Goal: Task Accomplishment & Management: Manage account settings

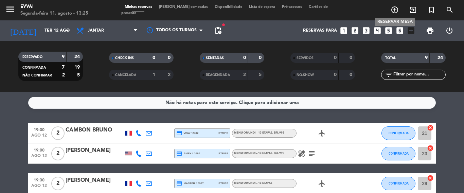
click at [396, 11] on icon "add_circle_outline" at bounding box center [395, 10] width 8 height 8
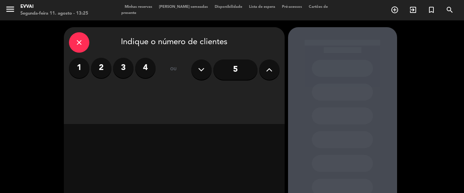
click at [268, 65] on icon at bounding box center [269, 70] width 6 height 10
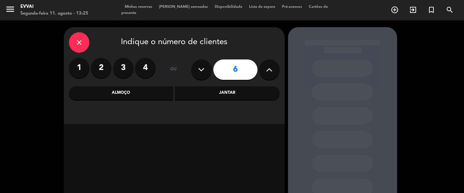
click at [268, 66] on icon at bounding box center [269, 70] width 6 height 10
type input "7"
click at [214, 95] on div "Jantar" at bounding box center [227, 93] width 105 height 14
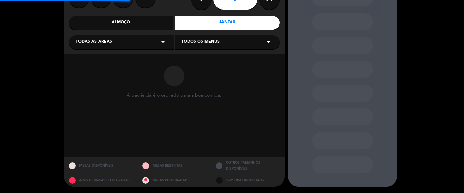
scroll to position [71, 0]
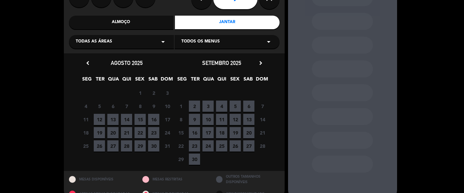
click at [151, 123] on span "16" at bounding box center [153, 119] width 11 height 11
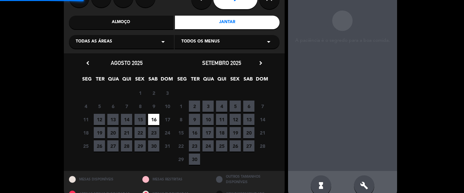
scroll to position [27, 0]
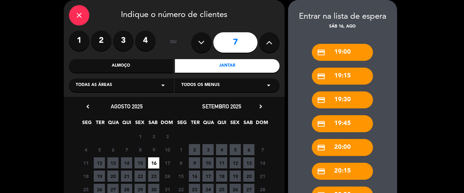
click at [347, 97] on div "credit_card 19:30" at bounding box center [342, 99] width 61 height 17
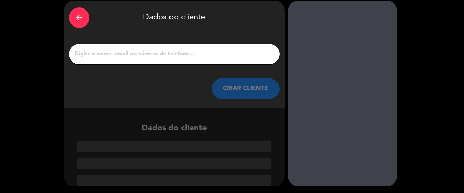
scroll to position [26, 0]
click at [76, 12] on div "arrow_back" at bounding box center [79, 17] width 20 height 20
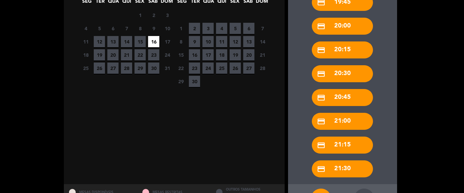
scroll to position [176, 0]
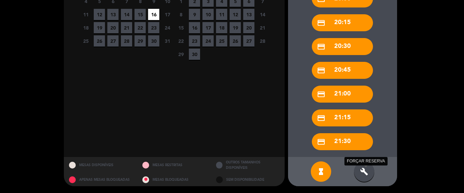
click at [366, 175] on icon "build" at bounding box center [364, 171] width 8 height 8
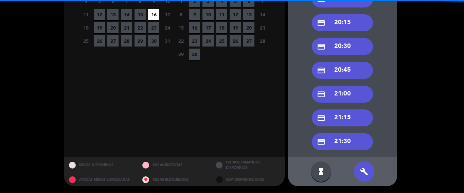
scroll to position [40, 0]
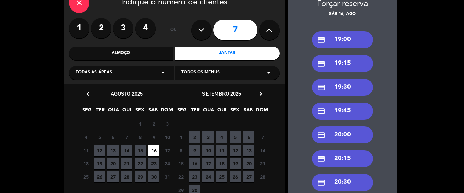
click at [344, 85] on div "credit_card 19:30" at bounding box center [342, 87] width 61 height 17
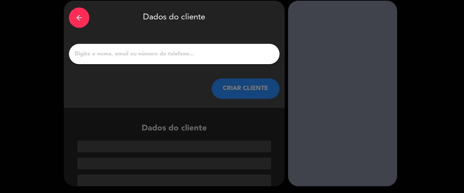
scroll to position [26, 0]
click at [135, 56] on input "1" at bounding box center [174, 54] width 200 height 10
paste input "[PERSON_NAME]"
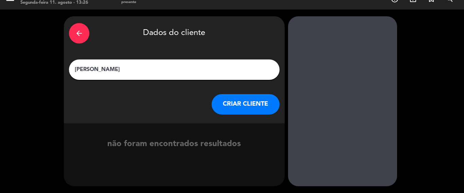
type input "[PERSON_NAME]"
click at [227, 107] on button "CRIAR CLIENTE" at bounding box center [246, 104] width 68 height 20
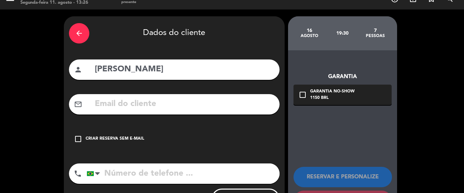
click at [134, 103] on input "text" at bounding box center [184, 104] width 180 height 14
paste input "[EMAIL_ADDRESS][DOMAIN_NAME]"
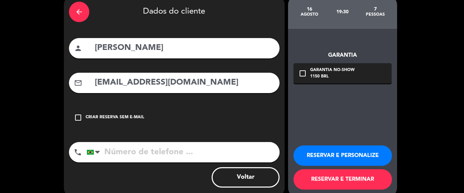
scroll to position [44, 0]
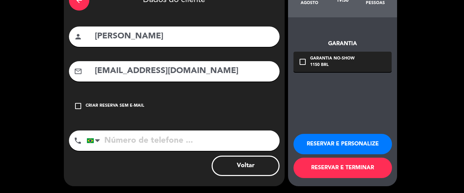
type input "[EMAIL_ADDRESS][DOMAIN_NAME]"
click at [170, 136] on input "tel" at bounding box center [183, 140] width 193 height 20
paste input "[PHONE_NUMBER]"
type input "[PHONE_NUMBER]"
click at [169, 164] on div "Voltar" at bounding box center [174, 166] width 211 height 20
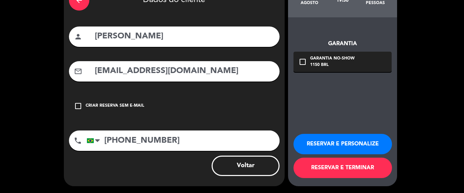
click at [351, 140] on button "RESERVAR E PERSONALIZE" at bounding box center [343, 144] width 99 height 20
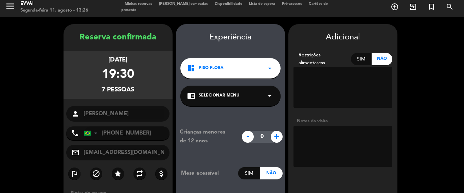
scroll to position [0, 0]
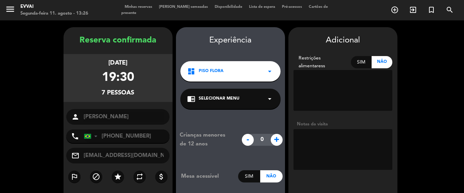
click at [308, 136] on textarea at bounding box center [343, 149] width 99 height 41
type textarea "I"
paste textarea "[PERSON_NAME] tem alergia a pimentão e eu ([PERSON_NAME]) a frutos do mar (peix…"
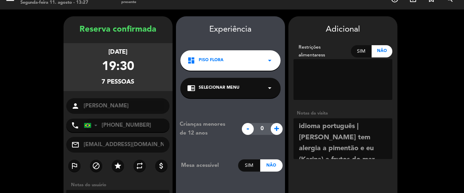
click at [362, 130] on textarea at bounding box center [343, 138] width 99 height 41
click at [344, 149] on textarea at bounding box center [343, 138] width 99 height 41
click at [351, 149] on textarea at bounding box center [343, 138] width 99 height 41
click at [349, 148] on textarea at bounding box center [343, 138] width 99 height 41
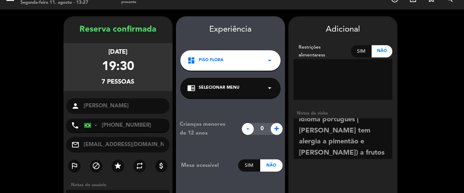
scroll to position [9, 0]
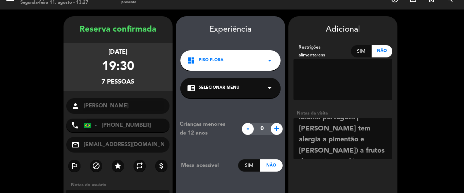
click at [359, 138] on textarea at bounding box center [343, 138] width 99 height 41
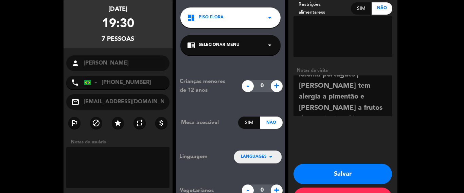
scroll to position [11, 0]
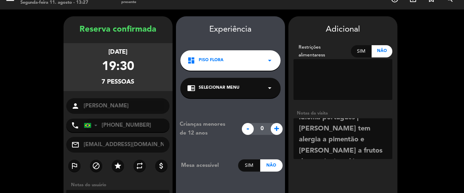
click at [377, 152] on textarea at bounding box center [343, 138] width 99 height 41
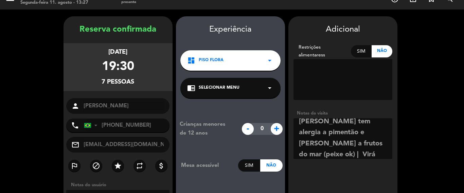
paste textarea "[PERSON_NAME], [PERSON_NAME], [PERSON_NAME], [PERSON_NAME], [PERSON_NAME] e [PE…"
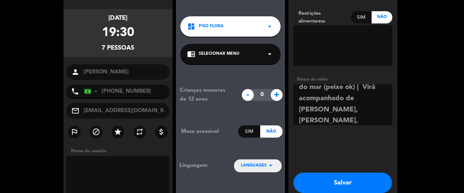
scroll to position [60, 0]
type textarea "idioma português | [PERSON_NAME] tem alergia a pimentão e [PERSON_NAME] a fruto…"
click at [360, 187] on button "Salvar" at bounding box center [343, 183] width 99 height 20
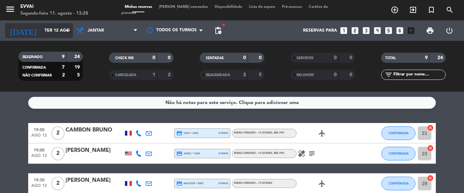
click at [45, 35] on input "Ter 12 ago" at bounding box center [69, 31] width 57 height 12
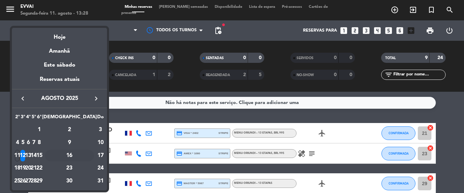
click at [82, 150] on div "16" at bounding box center [69, 156] width 49 height 12
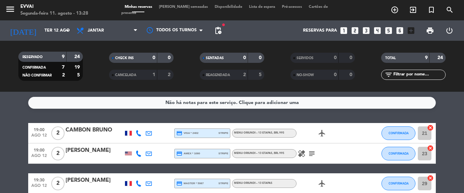
type input "Sáb 16 ago"
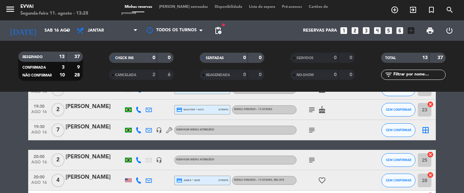
scroll to position [68, 0]
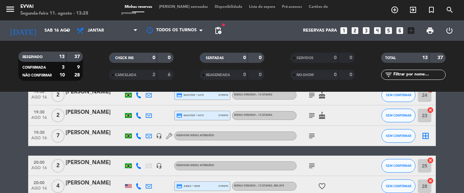
click at [422, 136] on icon "border_all" at bounding box center [426, 136] width 8 height 8
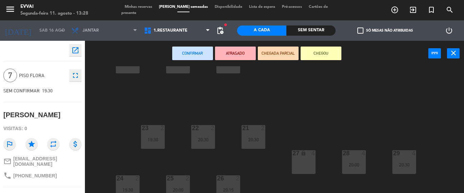
scroll to position [85, 0]
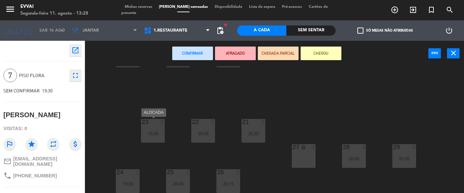
click at [156, 133] on div "19:30" at bounding box center [153, 133] width 24 height 5
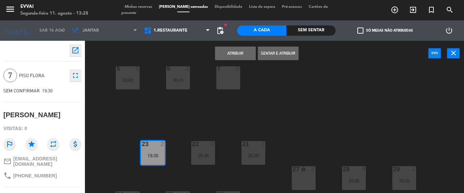
scroll to position [51, 0]
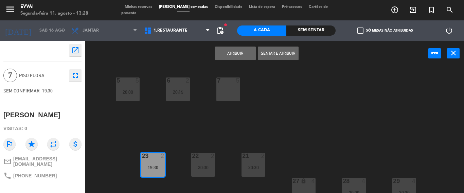
click at [225, 92] on div "7 5" at bounding box center [228, 89] width 24 height 24
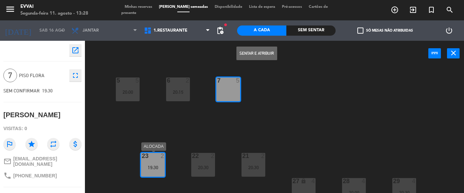
click at [153, 160] on div "23 2" at bounding box center [153, 156] width 24 height 7
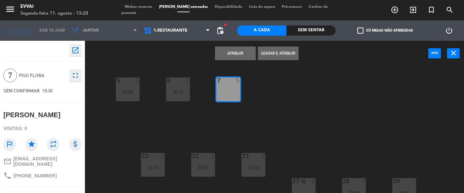
click at [236, 85] on div "7 5" at bounding box center [228, 89] width 24 height 24
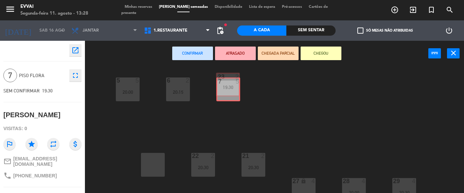
drag, startPoint x: 156, startPoint y: 165, endPoint x: 231, endPoint y: 85, distance: 109.8
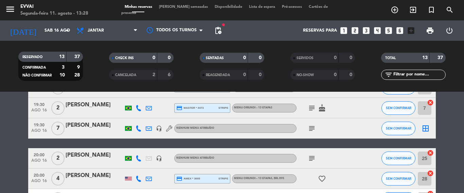
scroll to position [68, 0]
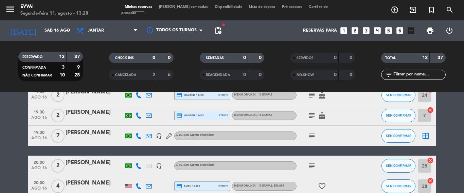
click at [425, 134] on icon "border_all" at bounding box center [426, 136] width 8 height 8
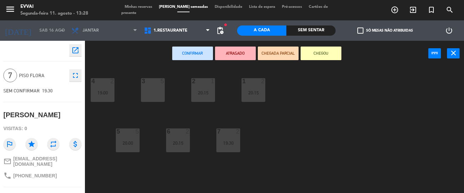
click at [455, 52] on icon "close" at bounding box center [453, 53] width 8 height 8
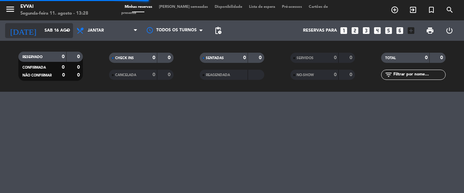
click at [50, 26] on input "Sáb 16 ago" at bounding box center [69, 31] width 57 height 12
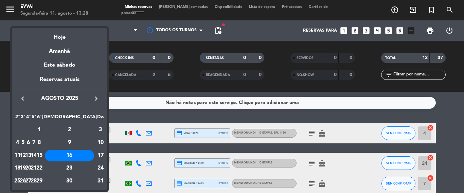
click at [85, 154] on div "16" at bounding box center [69, 156] width 49 height 12
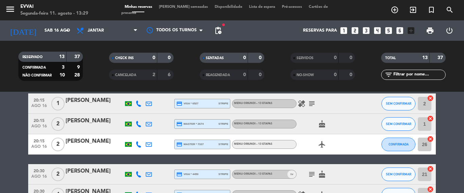
scroll to position [131, 0]
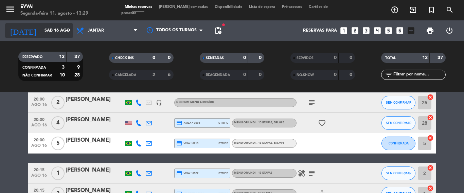
click at [54, 32] on input "Sáb 16 ago" at bounding box center [69, 31] width 57 height 12
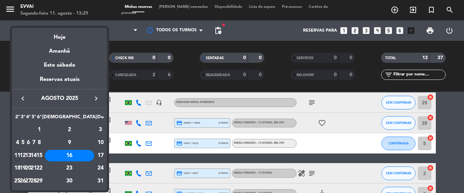
click at [84, 154] on div "16" at bounding box center [69, 156] width 49 height 12
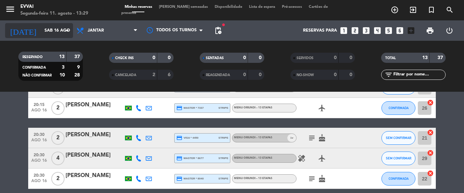
scroll to position [233, 0]
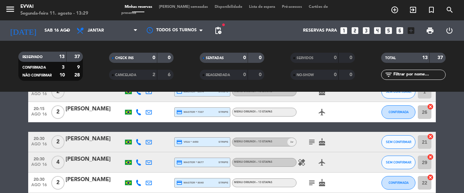
click at [178, 12] on div "Minhas reservas Mesas semeadas Disponibilidade Lista de espera Pré-acessos Cart…" at bounding box center [232, 10] width 222 height 12
click at [172, 14] on div "menu Evvai Segunda-feira 11. agosto - 13:29 Minhas reservas Mesas semeadas Disp…" at bounding box center [232, 10] width 464 height 20
click at [176, 5] on div "menu Evvai Segunda-feira 11. agosto - 13:29 Minhas reservas Mesas semeadas Disp…" at bounding box center [232, 10] width 464 height 20
click at [174, 8] on span "[PERSON_NAME] semeadas" at bounding box center [184, 7] width 56 height 4
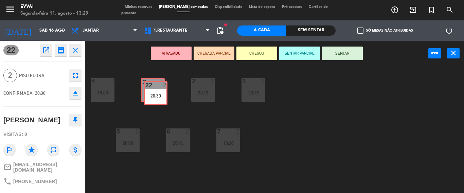
drag, startPoint x: 204, startPoint y: 129, endPoint x: 156, endPoint y: 91, distance: 61.4
click at [156, 91] on div "4 2 19:00 3 5 2 1 20:15 1 2 20:15 5 5 20:00 6 2 20:15 7 2 19:30 21 2 20:30 23 2…" at bounding box center [277, 129] width 374 height 127
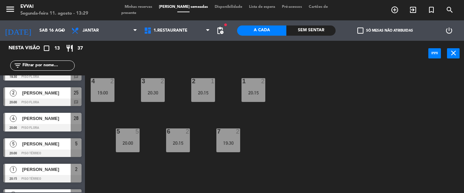
scroll to position [85, 0]
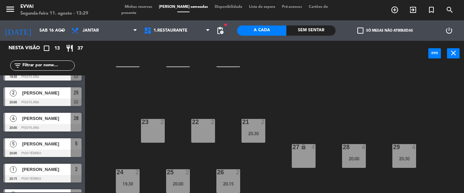
click at [149, 136] on div "23 2" at bounding box center [153, 131] width 24 height 24
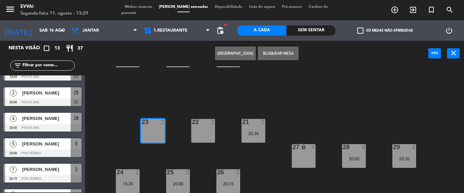
click at [270, 52] on button "Bloquear Mesa" at bounding box center [278, 54] width 41 height 14
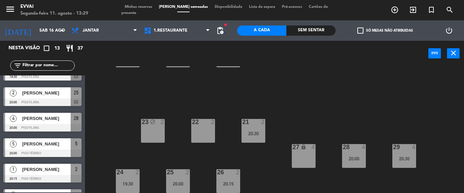
click at [205, 135] on div "22 2" at bounding box center [203, 131] width 24 height 24
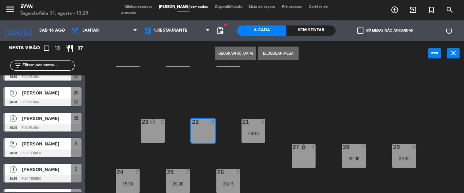
click at [269, 54] on button "Bloquear Mesa" at bounding box center [278, 54] width 41 height 14
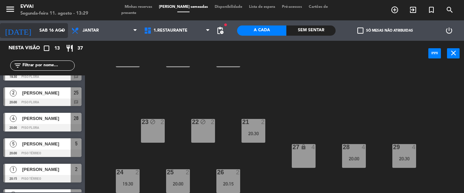
click at [41, 25] on input "Sáb 16 ago" at bounding box center [64, 31] width 57 height 12
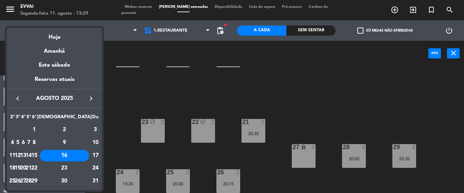
click at [90, 97] on icon "keyboard_arrow_right" at bounding box center [91, 98] width 8 height 8
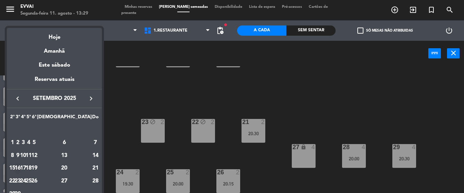
click at [20, 167] on div "16" at bounding box center [17, 169] width 5 height 12
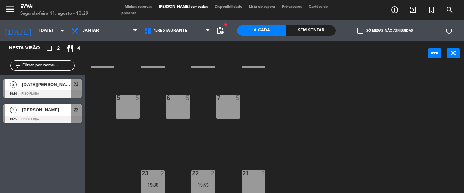
scroll to position [0, 0]
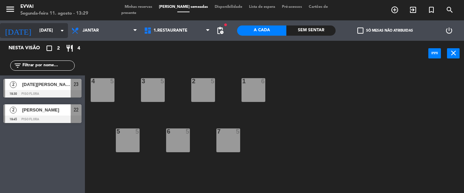
click at [40, 31] on input "[DATE]" at bounding box center [64, 31] width 57 height 12
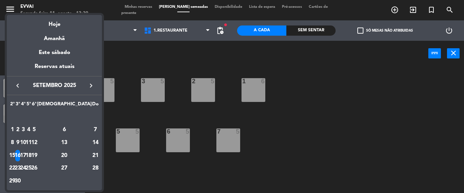
click at [17, 87] on icon "keyboard_arrow_left" at bounding box center [18, 86] width 8 height 8
click at [37, 139] on div "15" at bounding box center [34, 143] width 5 height 12
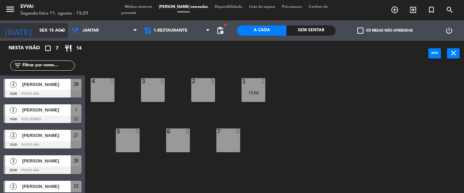
click at [36, 28] on input "Sex 15 ago" at bounding box center [64, 31] width 57 height 12
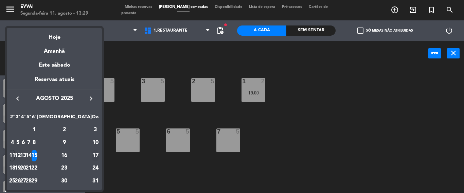
click at [92, 154] on div "17" at bounding box center [95, 156] width 7 height 12
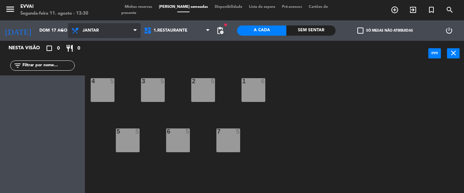
click at [101, 29] on span "Jantar" at bounding box center [104, 30] width 73 height 15
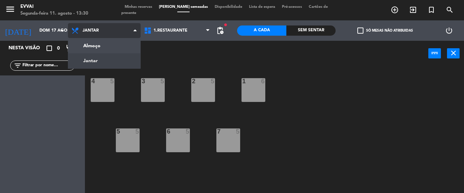
click at [100, 30] on span "Jantar" at bounding box center [104, 30] width 73 height 15
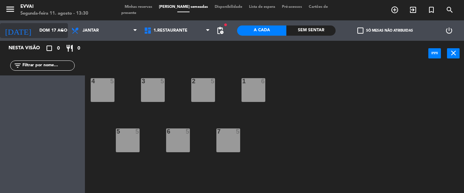
click at [26, 23] on div "[DATE] [PERSON_NAME][DATE] arrow_drop_down" at bounding box center [34, 30] width 68 height 15
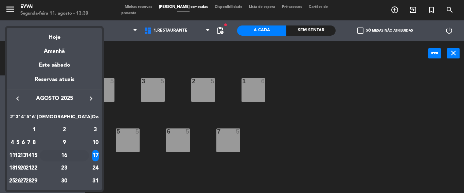
click at [78, 158] on div "16" at bounding box center [64, 156] width 49 height 12
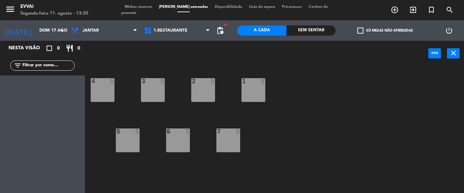
type input "Sáb 16 ago"
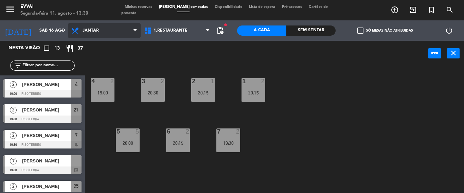
click at [115, 36] on span "Jantar" at bounding box center [104, 30] width 73 height 15
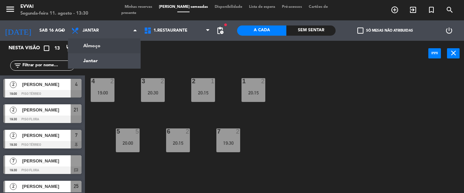
click at [114, 44] on ng-component "menu Evvai Segunda-feira 11. agosto - 13:30 Minhas reservas Mesas semeadas Disp…" at bounding box center [232, 96] width 464 height 193
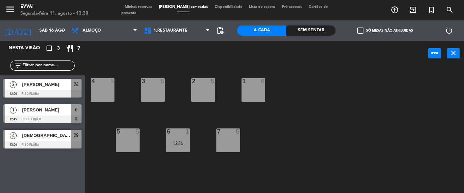
scroll to position [85, 0]
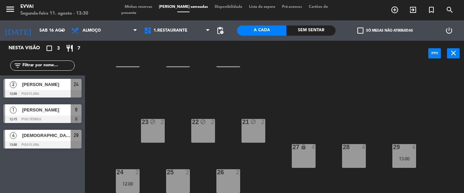
click at [211, 126] on div "22 block 2" at bounding box center [203, 131] width 24 height 24
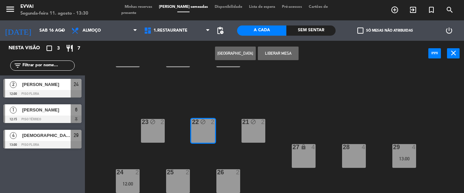
click at [280, 52] on button "Liberar Mesa" at bounding box center [278, 54] width 41 height 14
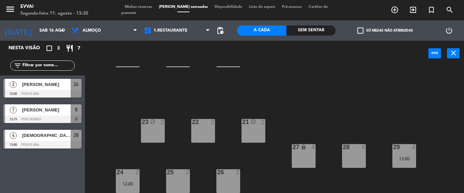
click at [155, 126] on div "23 block 2" at bounding box center [153, 122] width 24 height 7
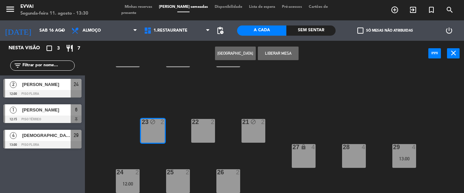
click at [287, 52] on button "Liberar Mesa" at bounding box center [278, 54] width 41 height 14
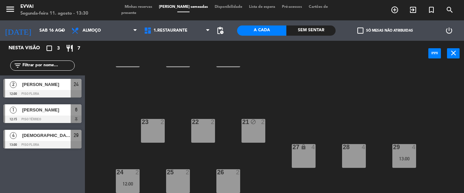
click at [250, 133] on div "21 block 2" at bounding box center [254, 131] width 24 height 24
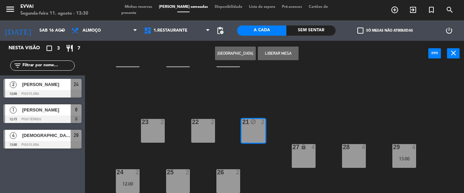
click at [277, 50] on button "Liberar Mesa" at bounding box center [278, 54] width 41 height 14
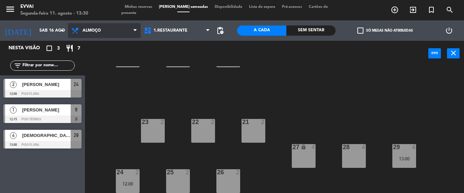
click at [95, 30] on span "Almoço" at bounding box center [92, 30] width 18 height 5
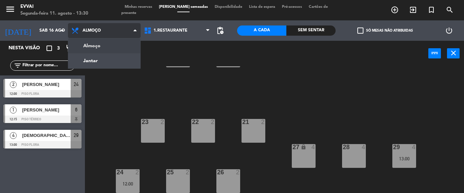
click at [95, 30] on span "Almoço" at bounding box center [92, 30] width 18 height 5
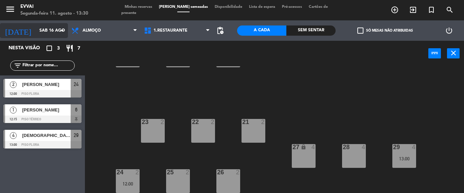
click at [59, 31] on icon "arrow_drop_down" at bounding box center [62, 30] width 8 height 8
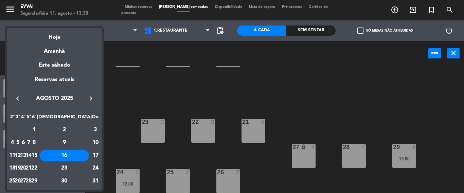
click at [149, 99] on div at bounding box center [232, 96] width 464 height 193
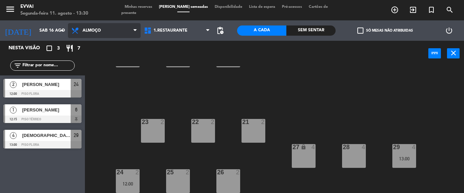
click at [123, 37] on span "Almoço" at bounding box center [104, 30] width 73 height 15
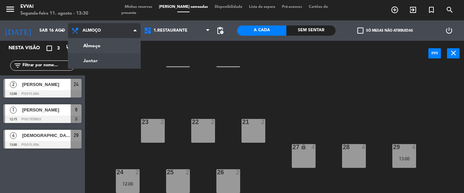
click at [117, 55] on ng-component "menu Evvai Segunda-feira 11. agosto - 13:30 Minhas reservas Mesas semeadas Disp…" at bounding box center [232, 96] width 464 height 193
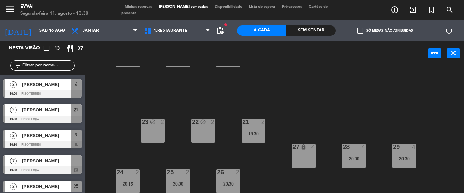
click at [144, 9] on span "Minhas reservas" at bounding box center [138, 7] width 34 height 4
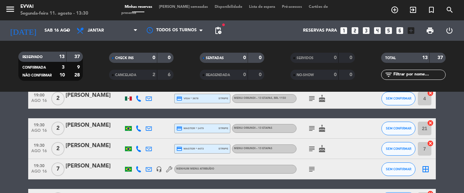
scroll to position [34, 0]
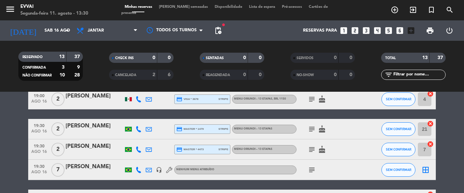
click at [423, 173] on icon "border_all" at bounding box center [426, 170] width 8 height 8
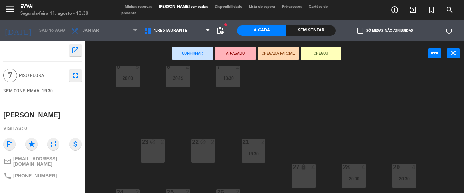
scroll to position [85, 0]
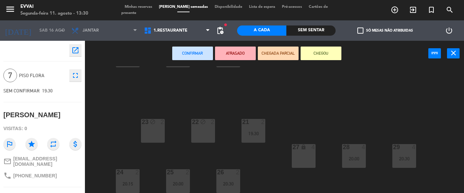
click at [158, 128] on div "23 block 2" at bounding box center [153, 131] width 24 height 24
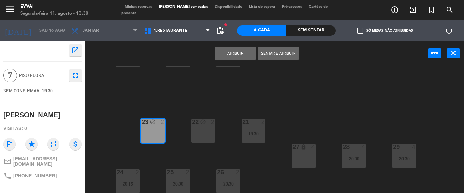
click at [239, 53] on button "Atribuir" at bounding box center [235, 54] width 41 height 14
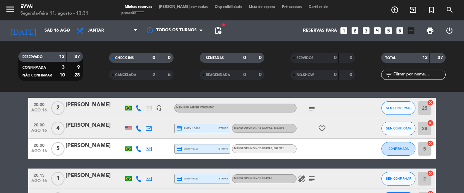
scroll to position [136, 0]
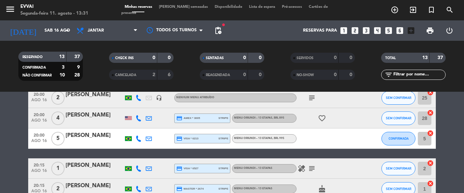
click at [182, 9] on span "[PERSON_NAME] semeadas" at bounding box center [184, 7] width 56 height 4
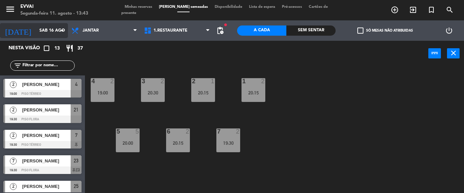
click at [42, 30] on input "Sáb 16 ago" at bounding box center [64, 31] width 57 height 12
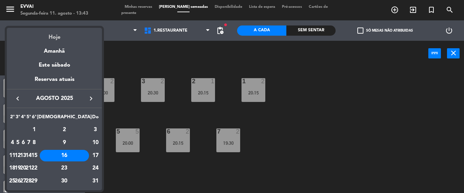
click at [55, 36] on div "Hoje" at bounding box center [54, 35] width 95 height 14
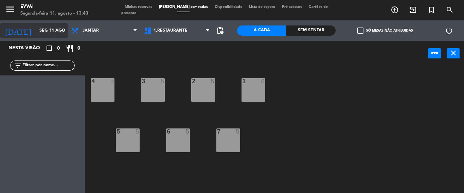
click at [53, 29] on input "Seg 11 ago" at bounding box center [64, 31] width 57 height 12
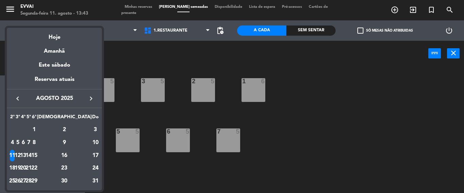
click at [290, 137] on div at bounding box center [232, 96] width 464 height 193
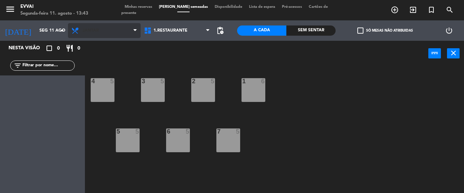
click at [93, 26] on span "Jantar" at bounding box center [104, 30] width 73 height 15
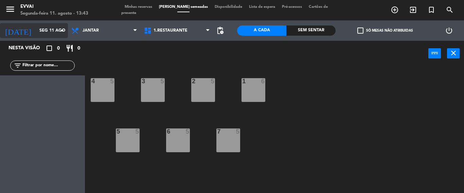
click at [49, 24] on div "[DATE] [DATE] arrow_drop_down" at bounding box center [34, 30] width 68 height 15
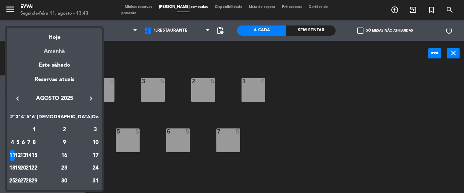
click at [56, 49] on div "Amanhã" at bounding box center [54, 49] width 95 height 14
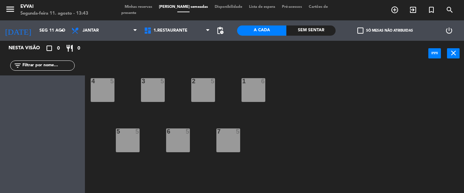
type input "Ter 12 ago"
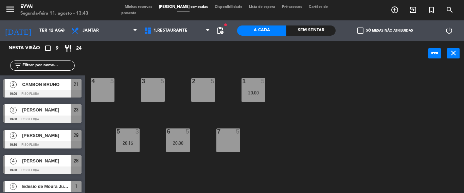
click at [130, 13] on div "Minhas reservas Mesas semeadas Disponibilidade Lista de espera Pré-acessos Cart…" at bounding box center [232, 10] width 222 height 12
click at [134, 9] on span "Minhas reservas" at bounding box center [138, 7] width 34 height 4
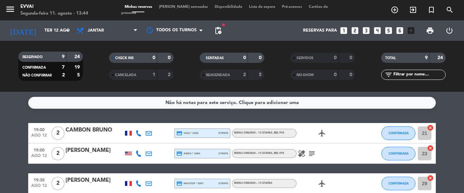
click at [92, 134] on div "CAMBON BRUNO" at bounding box center [95, 130] width 58 height 9
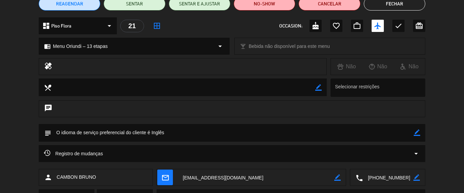
scroll to position [98, 0]
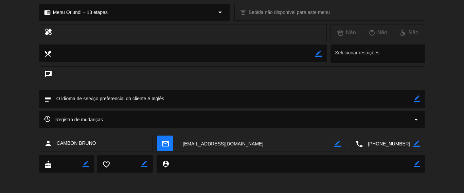
click at [382, 144] on textarea at bounding box center [388, 143] width 51 height 17
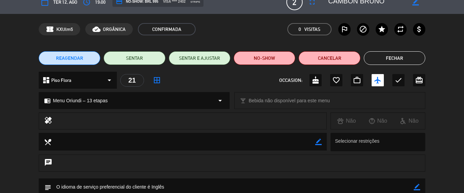
scroll to position [0, 0]
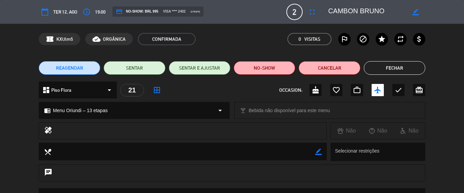
click at [358, 9] on textarea at bounding box center [367, 12] width 78 height 12
click at [372, 12] on textarea at bounding box center [367, 12] width 78 height 12
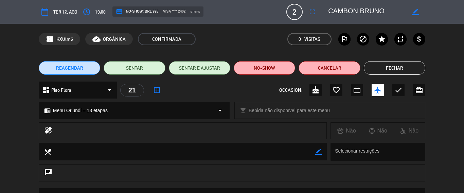
click at [414, 11] on div "border_color" at bounding box center [415, 12] width 19 height 12
click at [412, 11] on icon "border_color" at bounding box center [415, 12] width 6 height 6
paste textarea "[PERSON_NAME]"
type textarea "[PERSON_NAME]"
click at [413, 14] on icon at bounding box center [415, 12] width 6 height 6
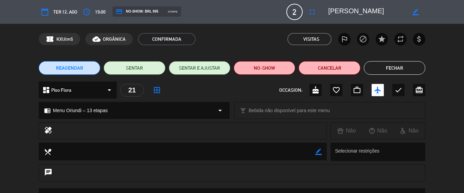
click at [380, 66] on button "Fechar" at bounding box center [394, 68] width 61 height 14
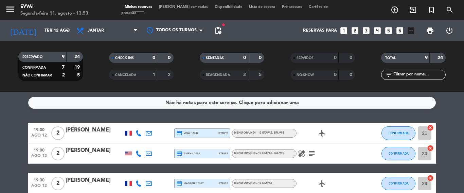
click at [86, 149] on div "[PERSON_NAME]" at bounding box center [95, 150] width 58 height 9
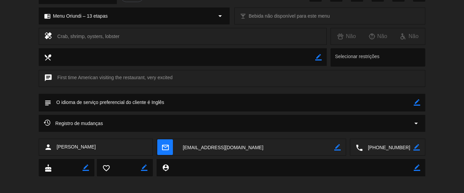
scroll to position [98, 0]
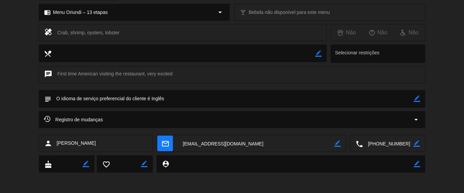
click at [383, 146] on textarea at bounding box center [388, 143] width 51 height 17
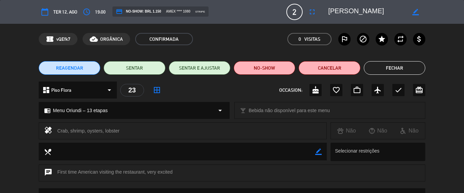
click at [335, 14] on textarea at bounding box center [367, 12] width 78 height 12
click at [389, 75] on div "REAGENDAR SENTAR SENTAR E AJUSTAR NO-SHOW Cancelar Fechar" at bounding box center [232, 67] width 464 height 27
click at [382, 68] on button "Fechar" at bounding box center [394, 68] width 61 height 14
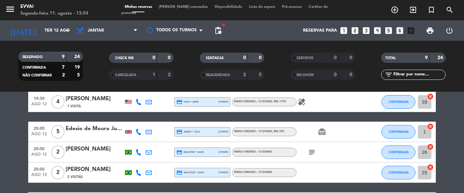
scroll to position [34, 0]
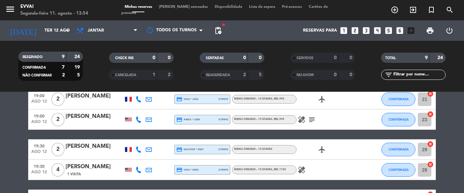
click at [89, 151] on div "[PERSON_NAME]" at bounding box center [95, 146] width 58 height 9
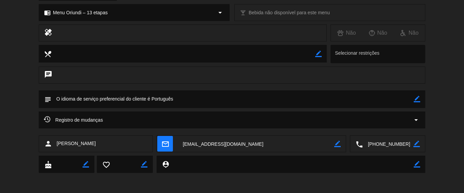
scroll to position [98, 0]
click at [384, 140] on textarea at bounding box center [388, 143] width 51 height 17
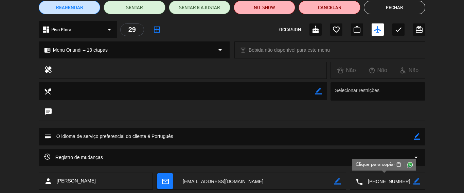
scroll to position [0, 0]
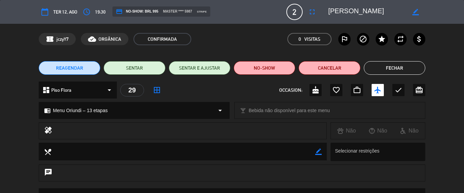
click at [333, 13] on textarea at bounding box center [367, 12] width 78 height 12
click at [397, 67] on button "Fechar" at bounding box center [394, 68] width 61 height 14
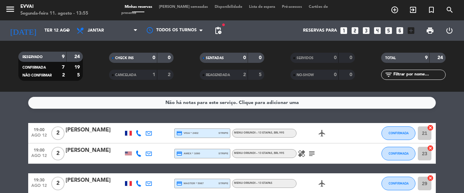
scroll to position [34, 0]
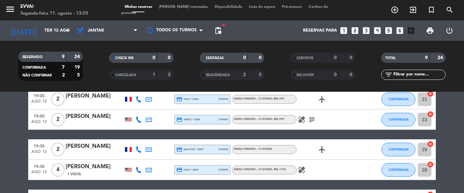
click at [91, 173] on div "1 Visita" at bounding box center [95, 174] width 58 height 6
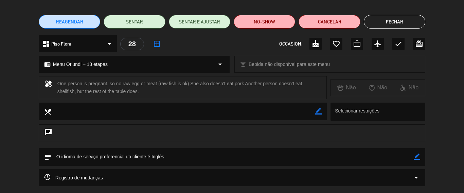
scroll to position [102, 0]
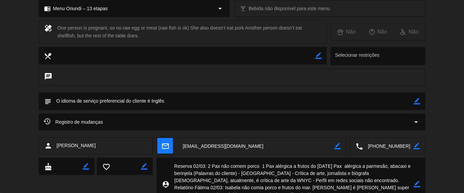
click at [384, 141] on textarea at bounding box center [388, 146] width 51 height 17
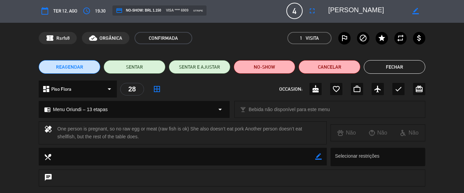
scroll to position [0, 0]
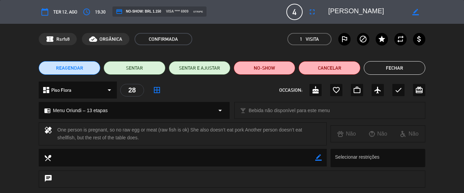
click at [333, 19] on div "calendar_today Ter 12, ago access_time 19:30 credit_card NO-SHOW: BRL 1.150 vis…" at bounding box center [232, 12] width 387 height 16
click at [334, 17] on textarea at bounding box center [367, 12] width 78 height 12
click at [338, 15] on textarea at bounding box center [367, 12] width 78 height 12
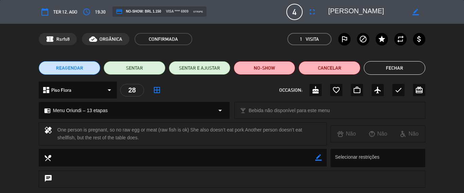
click at [338, 15] on textarea at bounding box center [367, 12] width 78 height 12
click at [387, 65] on button "Fechar" at bounding box center [394, 68] width 61 height 14
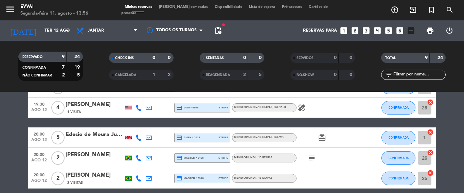
scroll to position [108, 0]
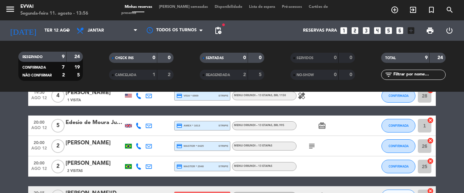
click at [86, 124] on div "Edesio de Moura Junior" at bounding box center [95, 122] width 58 height 9
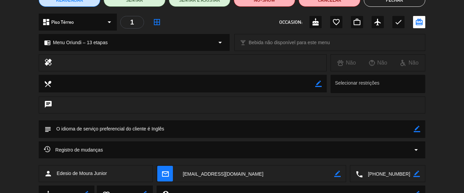
scroll to position [98, 0]
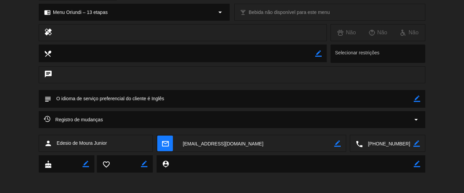
click at [381, 142] on textarea at bounding box center [388, 143] width 51 height 17
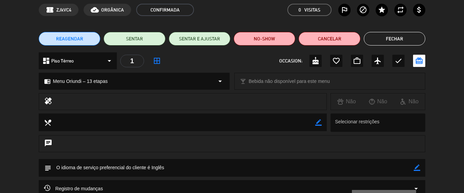
scroll to position [0, 0]
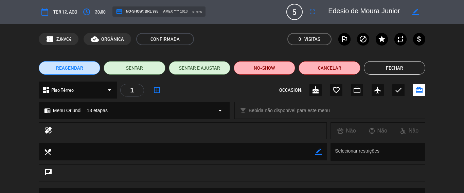
click at [328, 9] on textarea at bounding box center [367, 12] width 78 height 12
click at [377, 65] on button "Fechar" at bounding box center [394, 68] width 61 height 14
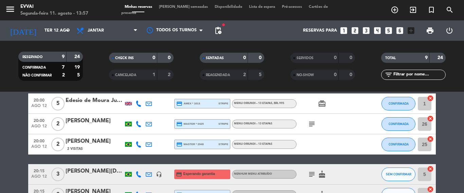
scroll to position [108, 0]
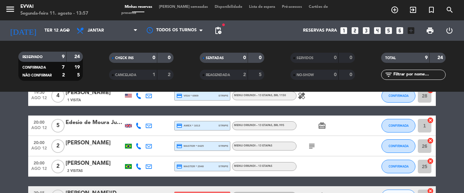
click at [79, 145] on div "[PERSON_NAME]" at bounding box center [95, 143] width 58 height 9
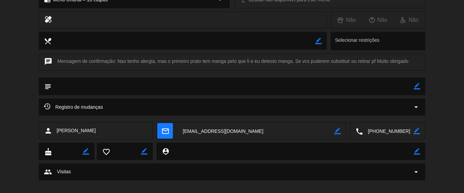
scroll to position [119, 0]
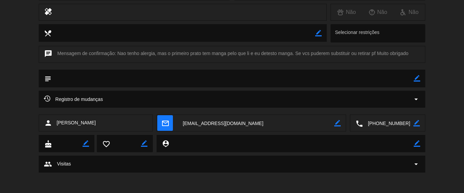
click at [381, 121] on textarea at bounding box center [388, 123] width 51 height 17
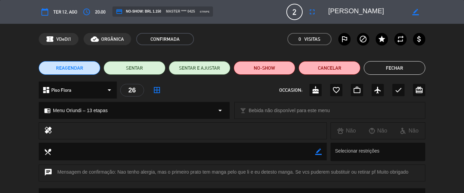
click at [347, 13] on textarea at bounding box center [367, 12] width 78 height 12
click at [387, 71] on button "Fechar" at bounding box center [394, 68] width 61 height 14
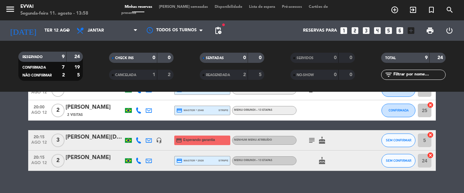
scroll to position [176, 0]
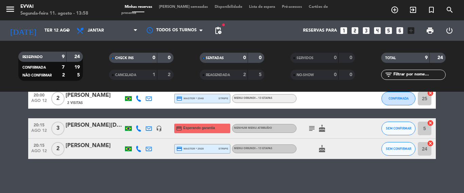
click at [85, 101] on div "2 Visitas" at bounding box center [95, 103] width 58 height 6
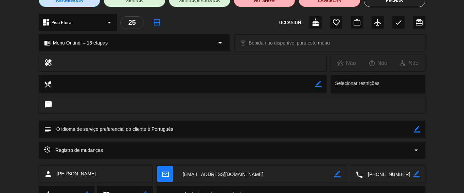
scroll to position [68, 0]
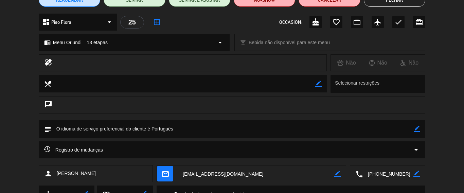
click at [385, 175] on textarea at bounding box center [388, 173] width 51 height 17
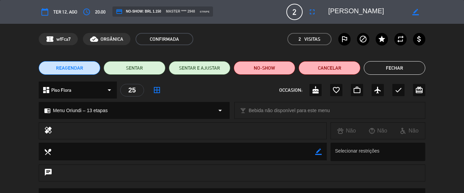
click at [352, 9] on textarea at bounding box center [367, 12] width 78 height 12
click at [412, 13] on icon "border_color" at bounding box center [415, 12] width 6 height 6
paste textarea "[PERSON_NAME]"
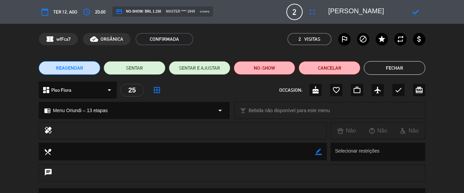
type textarea "[PERSON_NAME]"
click at [406, 13] on div at bounding box center [415, 12] width 19 height 12
click at [412, 12] on icon at bounding box center [415, 12] width 6 height 6
click at [347, 12] on textarea at bounding box center [367, 12] width 78 height 12
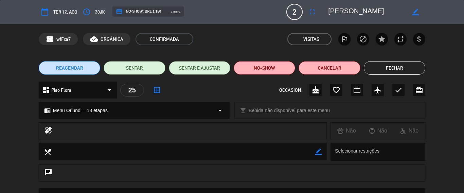
click at [347, 12] on textarea at bounding box center [367, 12] width 78 height 12
click at [384, 66] on button "Fechar" at bounding box center [394, 68] width 61 height 14
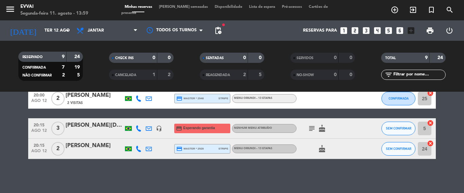
click at [90, 127] on div "[PERSON_NAME][DATE]" at bounding box center [95, 125] width 58 height 9
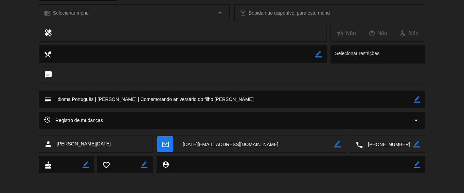
scroll to position [98, 0]
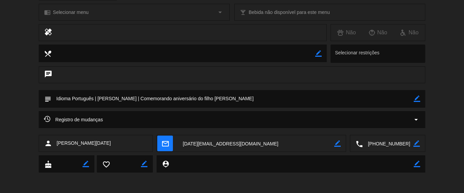
click at [381, 146] on textarea at bounding box center [388, 143] width 51 height 17
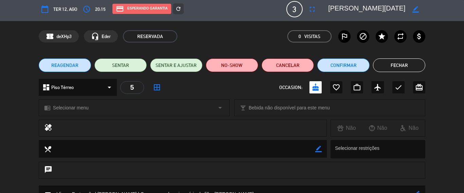
scroll to position [0, 0]
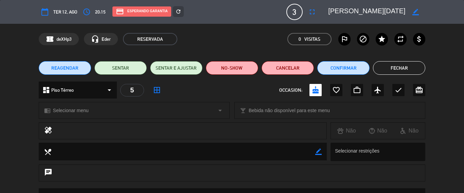
click at [350, 13] on textarea at bounding box center [367, 12] width 78 height 12
click at [397, 64] on button "Fechar" at bounding box center [399, 68] width 52 height 14
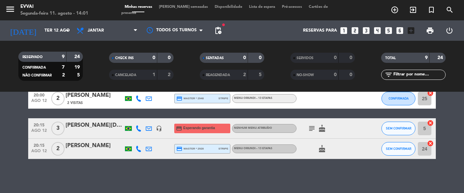
click at [91, 148] on div "[PERSON_NAME]" at bounding box center [95, 145] width 58 height 9
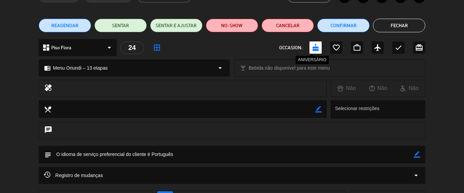
scroll to position [98, 0]
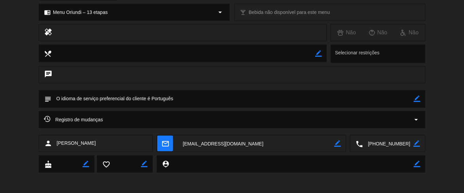
click at [377, 145] on textarea at bounding box center [388, 143] width 51 height 17
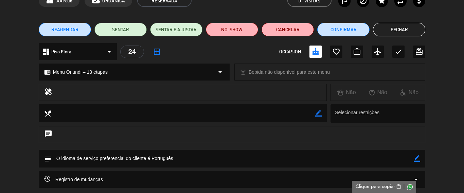
scroll to position [0, 0]
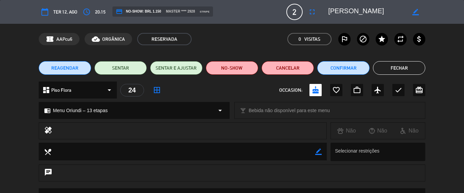
click at [358, 5] on div "calendar_today Ter 12, ago access_time 20:15 credit_card NO-SHOW: BRL 1.150 mas…" at bounding box center [232, 12] width 387 height 16
copy textarea
click at [388, 67] on button "Fechar" at bounding box center [399, 68] width 52 height 14
